Goal: Communication & Community: Ask a question

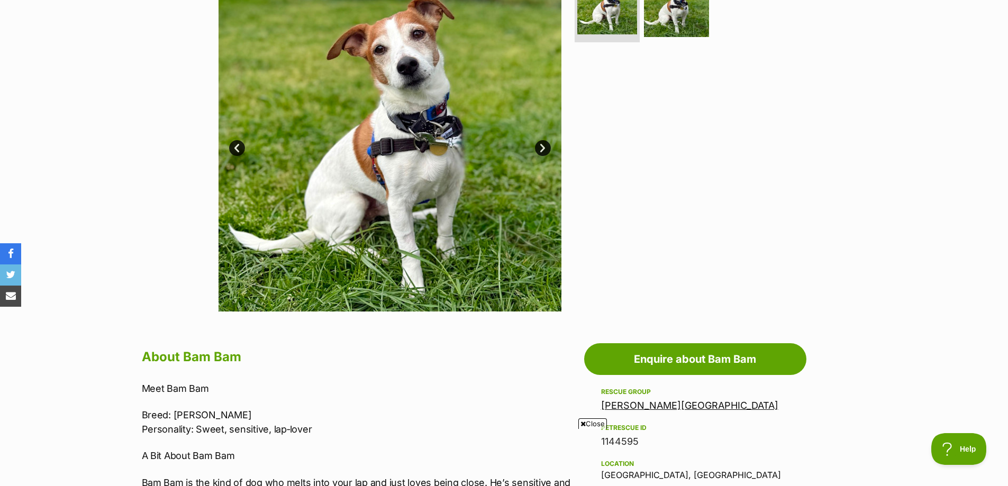
scroll to position [318, 0]
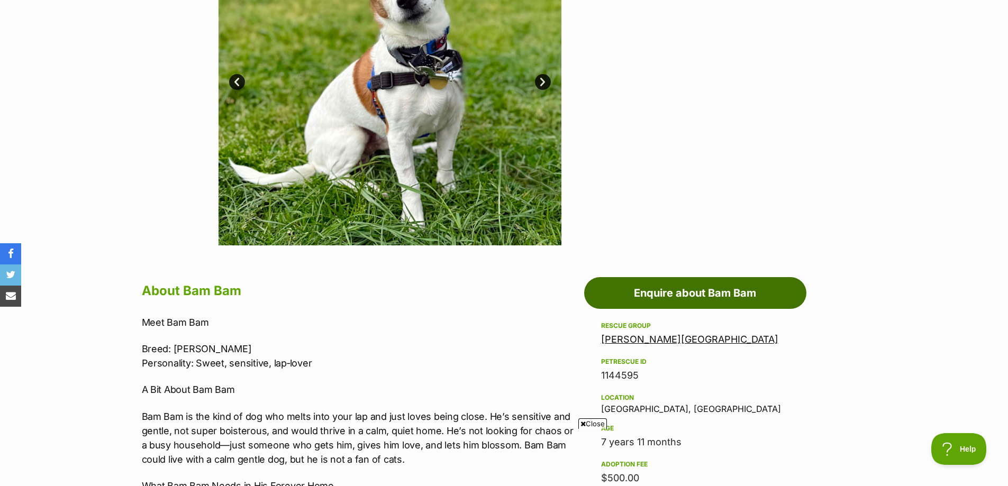
click at [668, 299] on link "Enquire about Bam Bam" at bounding box center [695, 293] width 222 height 32
click at [655, 291] on link "Enquire about Bam Bam" at bounding box center [695, 293] width 222 height 32
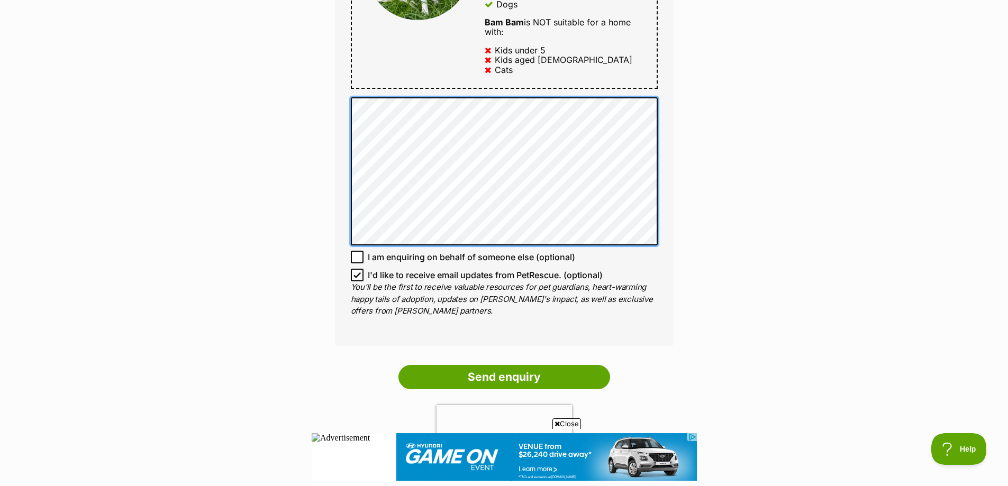
scroll to position [635, 0]
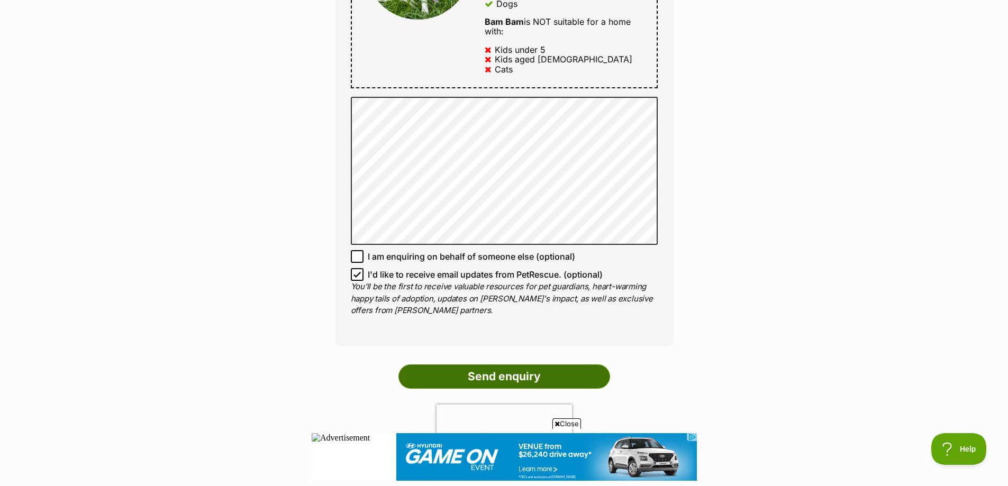
click at [432, 374] on input "Send enquiry" at bounding box center [505, 377] width 212 height 24
